Goal: Transaction & Acquisition: Obtain resource

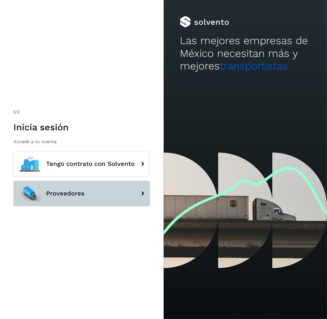
click at [87, 199] on button "Proveedores" at bounding box center [81, 194] width 137 height 26
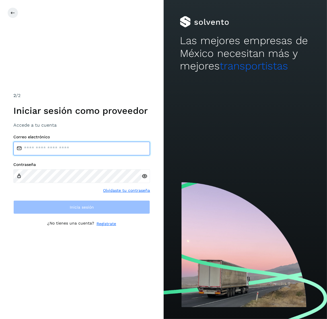
type input "**********"
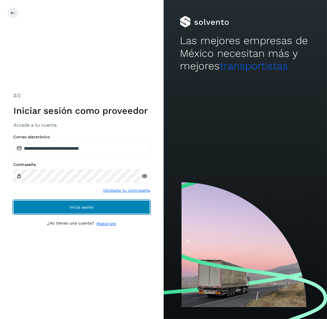
click at [84, 205] on span "Inicia sesión" at bounding box center [82, 207] width 24 height 4
click at [58, 207] on button "Inicia sesión" at bounding box center [81, 207] width 137 height 14
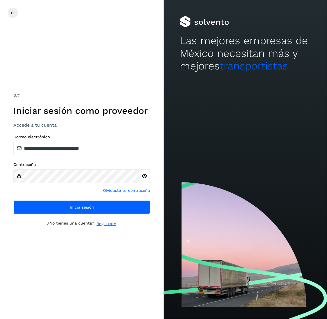
click at [120, 56] on div "**********" at bounding box center [82, 159] width 164 height 319
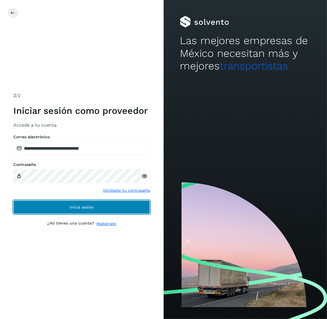
click at [105, 205] on button "Inicia sesión" at bounding box center [81, 207] width 137 height 14
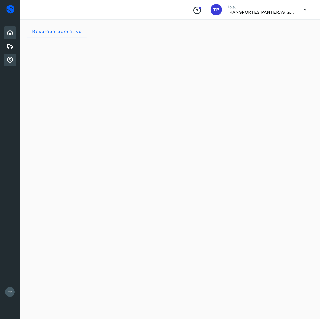
click at [15, 57] on div "Cuentas por cobrar" at bounding box center [10, 60] width 12 height 13
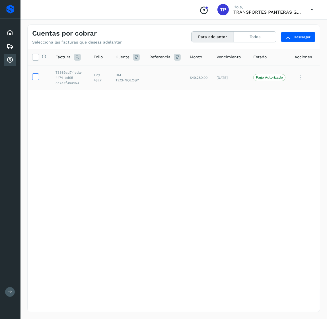
click at [37, 79] on icon at bounding box center [35, 76] width 6 height 6
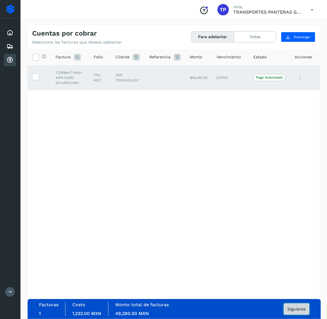
click at [295, 310] on span "Siguiente" at bounding box center [296, 309] width 18 height 4
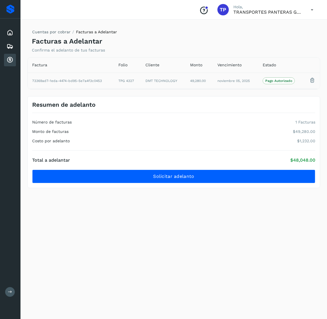
click at [130, 80] on td "TPG 4327" at bounding box center [127, 81] width 27 height 16
copy td "4327"
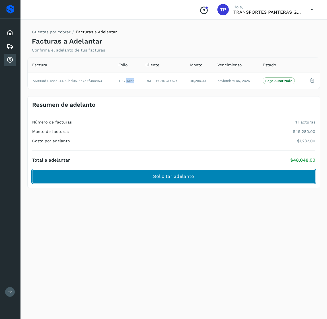
click at [197, 179] on button "Solicitar adelanto" at bounding box center [173, 177] width 283 height 14
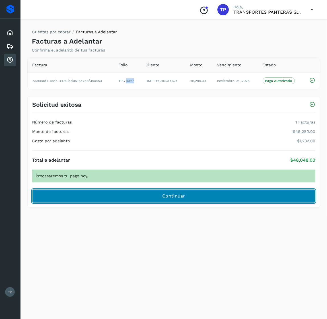
click at [187, 192] on button "Continuar" at bounding box center [173, 196] width 283 height 14
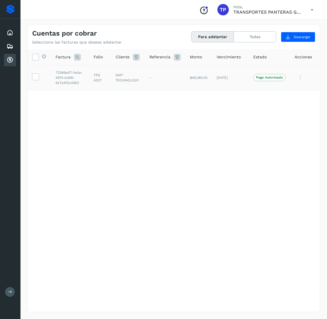
click at [35, 81] on td at bounding box center [39, 77] width 23 height 25
click at [35, 77] on icon at bounding box center [35, 76] width 6 height 6
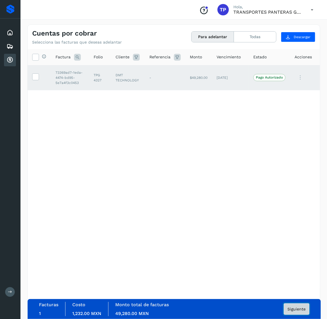
click at [301, 314] on button "Siguiente" at bounding box center [297, 308] width 26 height 11
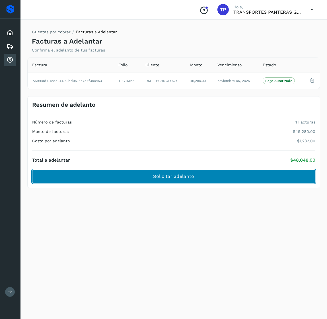
click at [195, 174] on button "Solicitar adelanto" at bounding box center [173, 177] width 283 height 14
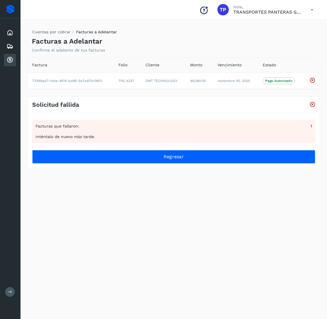
drag, startPoint x: 185, startPoint y: 161, endPoint x: 286, endPoint y: 237, distance: 127.0
click at [286, 237] on div "Cuentas por cobrar Facturas a Adelantar Facturas a Adelantar Confirma el adelan…" at bounding box center [173, 168] width 293 height 288
click at [7, 57] on icon at bounding box center [10, 60] width 7 height 7
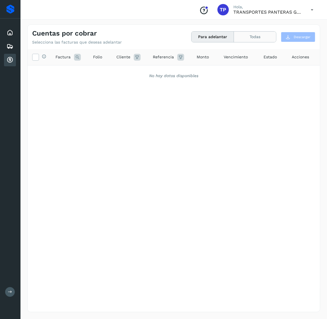
click at [261, 36] on button "Todas" at bounding box center [255, 37] width 42 height 11
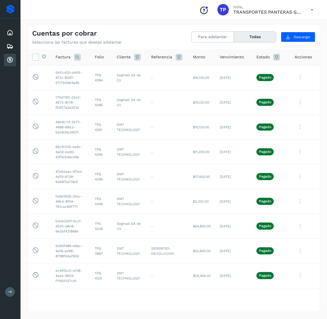
click at [158, 33] on div "Cuentas por cobrar Selecciona las facturas que deseas adelantar" at bounding box center [103, 36] width 142 height 15
